Goal: Information Seeking & Learning: Learn about a topic

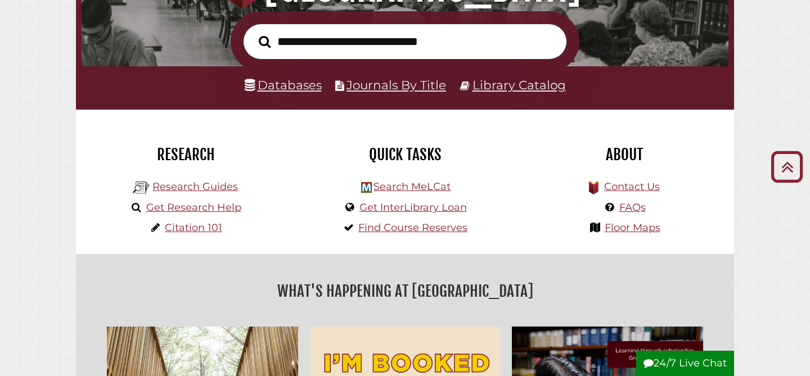
scroll to position [179, 0]
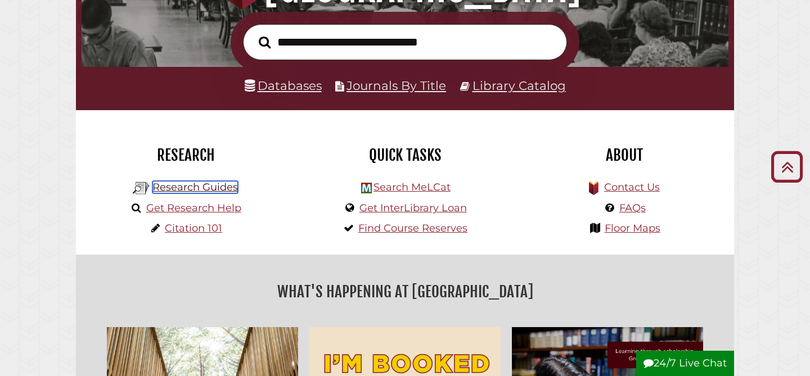
click at [216, 185] on link "Research Guides" at bounding box center [194, 187] width 85 height 12
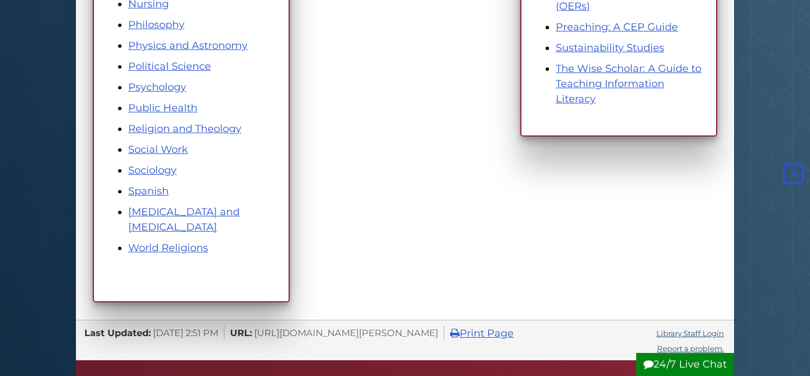
scroll to position [743, 0]
click at [173, 221] on li "[MEDICAL_DATA] and [MEDICAL_DATA]" at bounding box center [202, 220] width 148 height 30
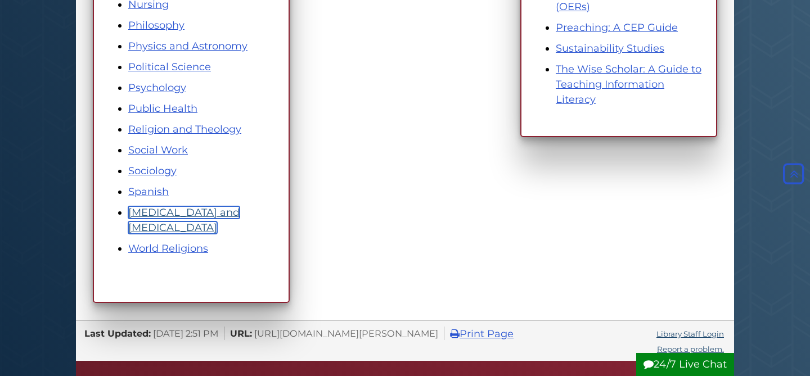
click at [161, 226] on link "[MEDICAL_DATA] and [MEDICAL_DATA]" at bounding box center [183, 220] width 111 height 28
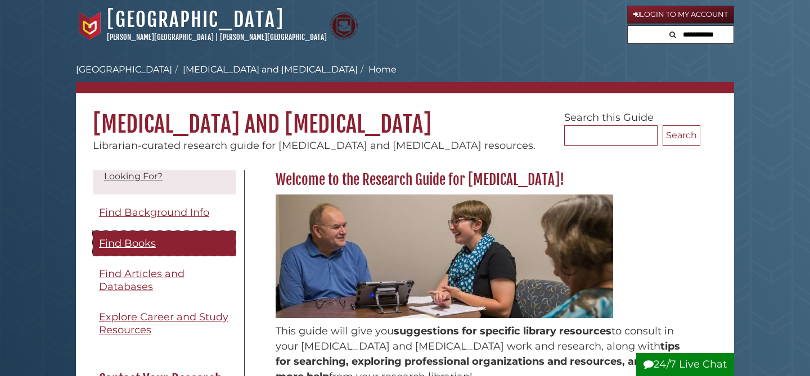
scroll to position [138, 0]
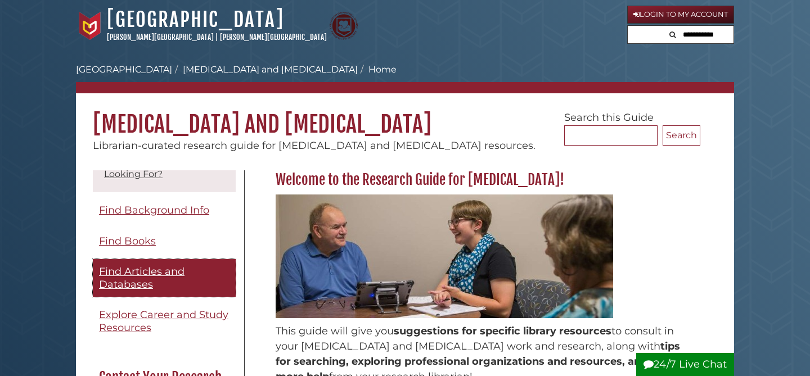
click at [137, 273] on span "Find Articles and Databases" at bounding box center [141, 277] width 85 height 25
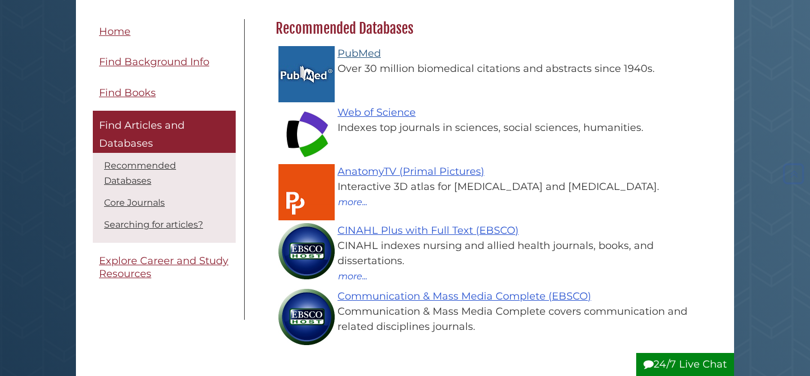
scroll to position [157, 0]
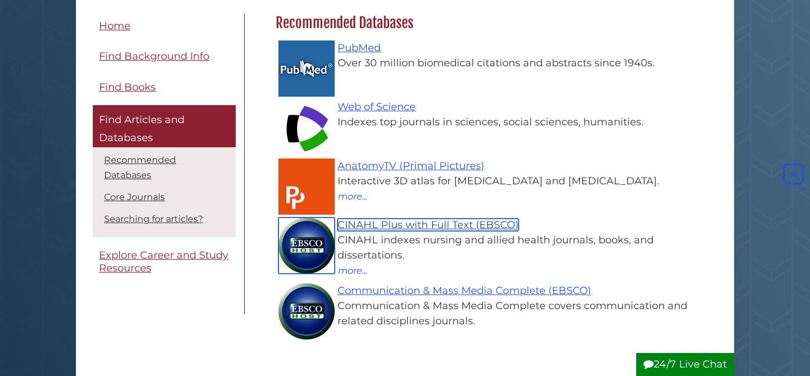
click at [369, 228] on link "CINAHL Plus with Full Text (EBSCO)" at bounding box center [427, 225] width 181 height 12
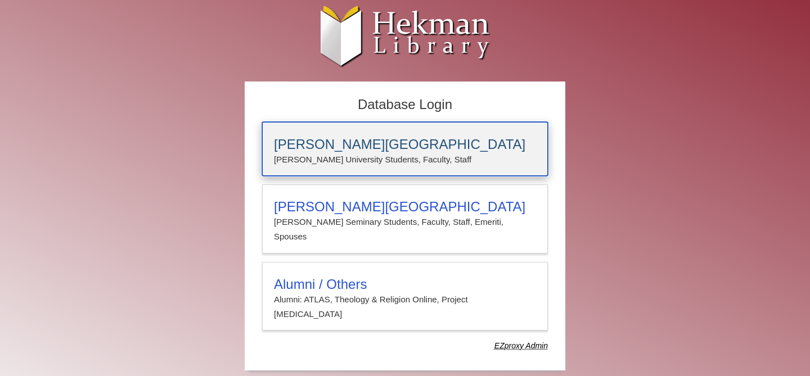
click at [363, 160] on p "[PERSON_NAME] University Students, Faculty, Staff" at bounding box center [405, 159] width 262 height 15
